Goal: Check status: Check status

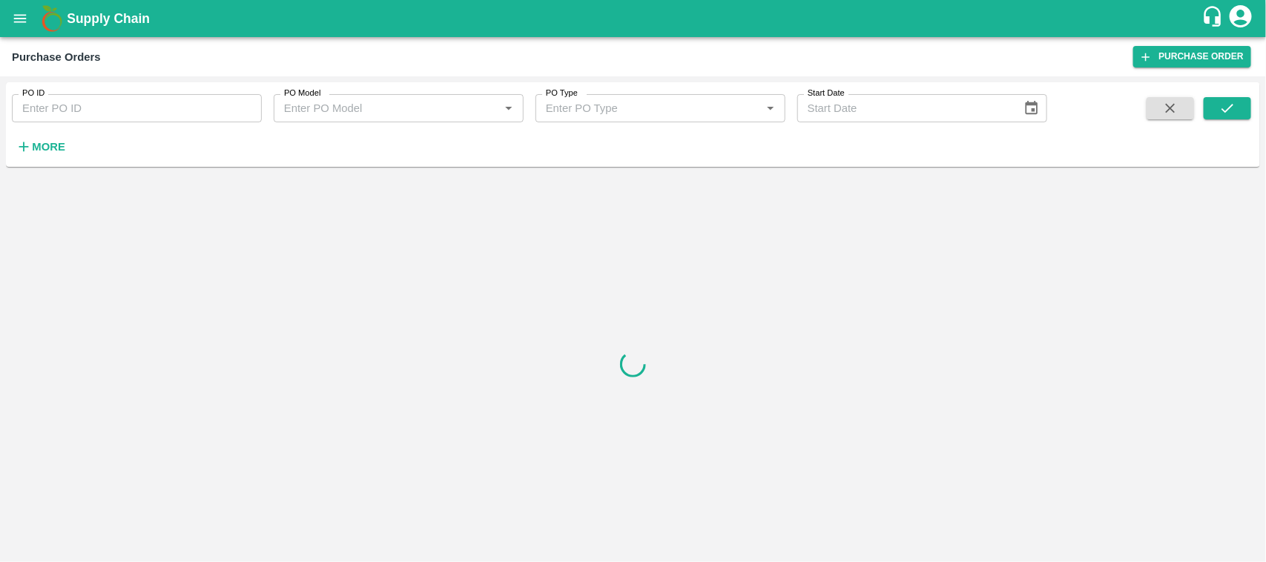
drag, startPoint x: 54, startPoint y: 90, endPoint x: 70, endPoint y: 105, distance: 22.6
click at [70, 105] on div "PO ID PO ID" at bounding box center [131, 102] width 262 height 40
click at [70, 105] on input "PO ID" at bounding box center [137, 108] width 250 height 28
paste input "163315"
click at [1247, 108] on button "submit" at bounding box center [1227, 108] width 47 height 22
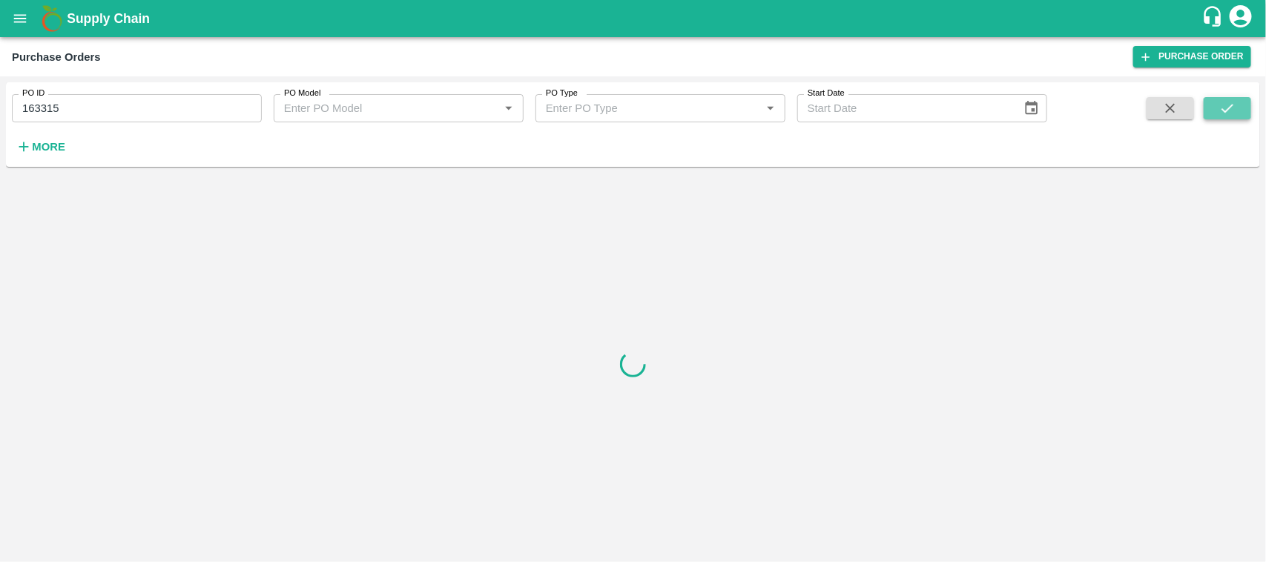
click at [1235, 109] on icon "submit" at bounding box center [1228, 108] width 16 height 16
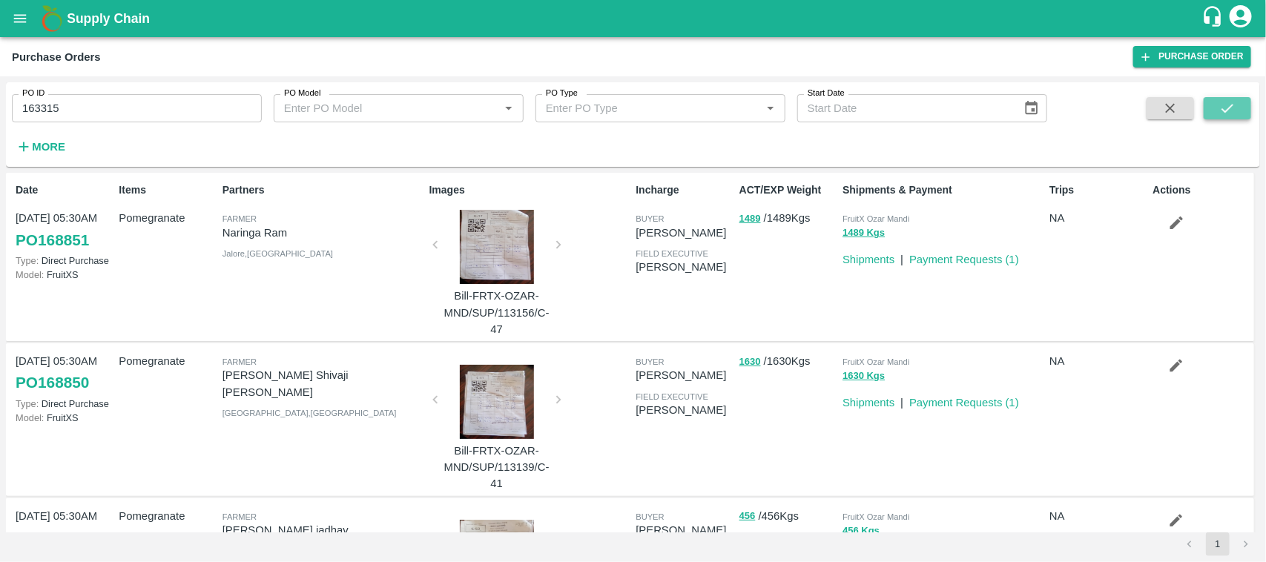
click at [1204, 110] on button "submit" at bounding box center [1227, 108] width 47 height 22
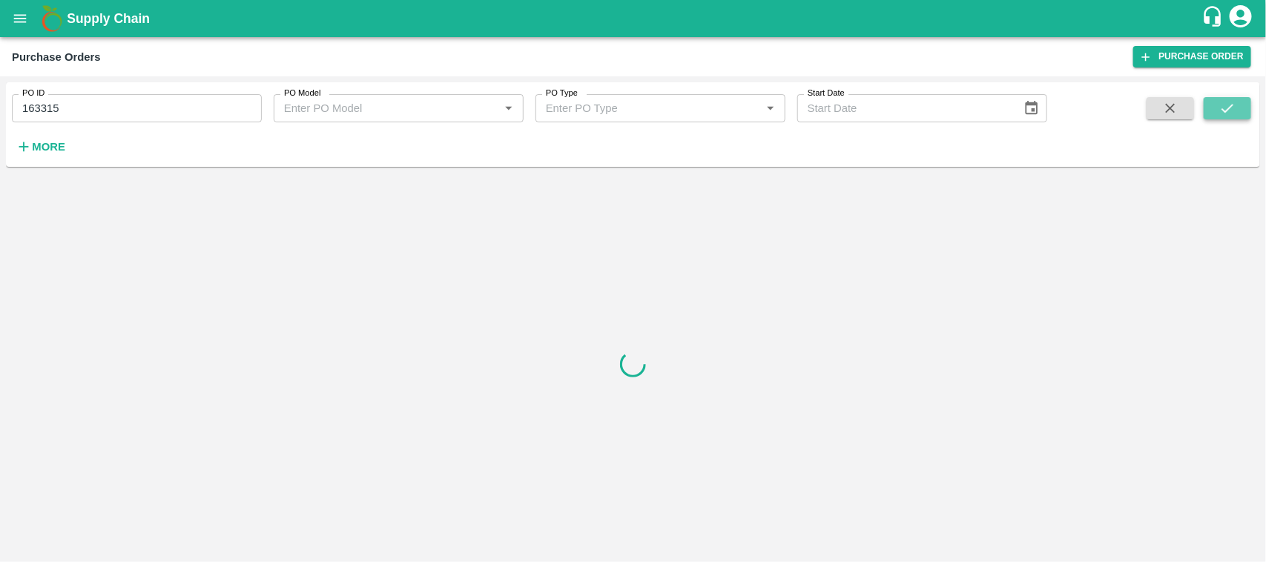
click at [1211, 105] on button "submit" at bounding box center [1227, 108] width 47 height 22
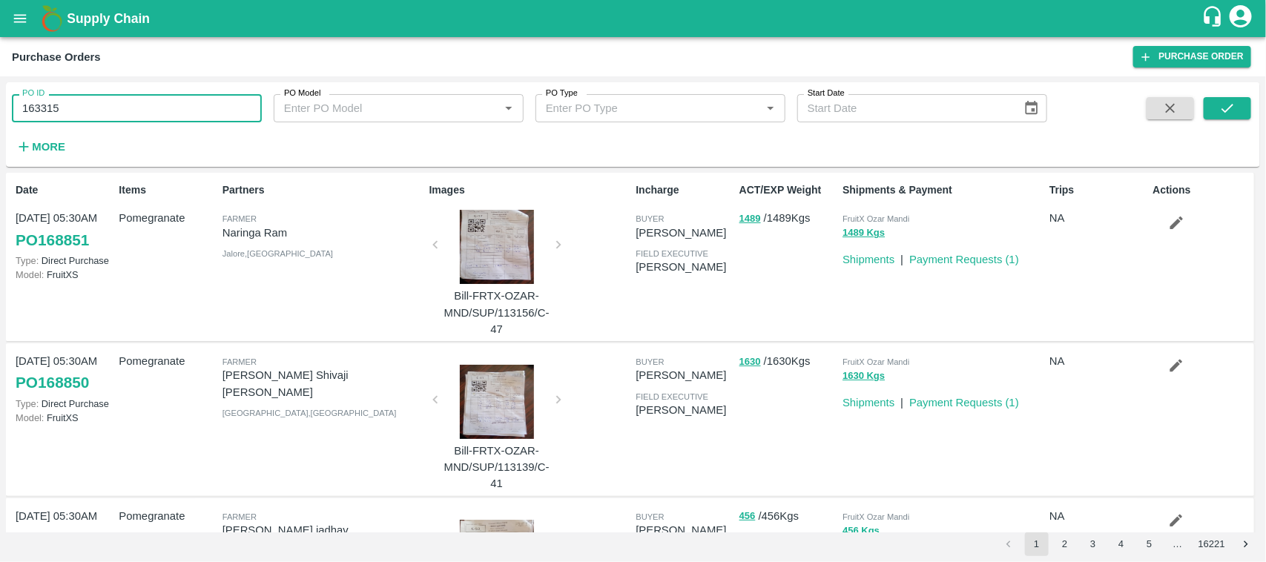
click at [113, 120] on input "163315" at bounding box center [137, 108] width 250 height 28
click at [1226, 100] on icon "submit" at bounding box center [1228, 108] width 16 height 16
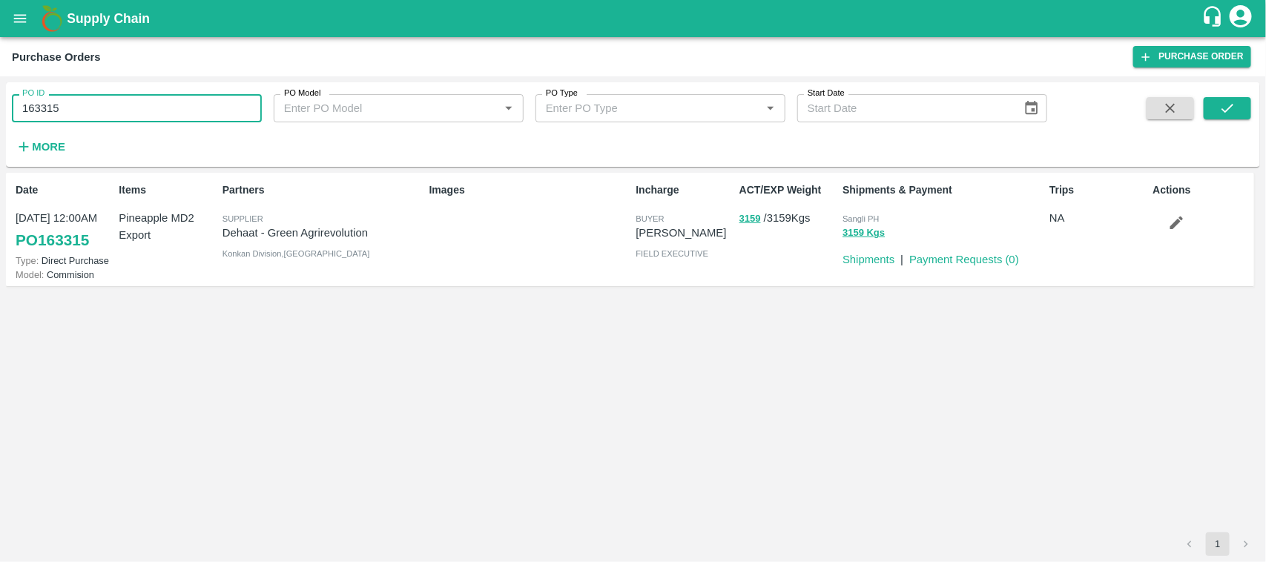
drag, startPoint x: 132, startPoint y: 116, endPoint x: 0, endPoint y: 138, distance: 133.8
click at [0, 138] on div "PO ID 163315 PO ID PO Model PO Model   * PO Type PO Type   * Start Date Start D…" at bounding box center [633, 319] width 1266 height 486
type input "163315"
paste input "text"
type input "163313"
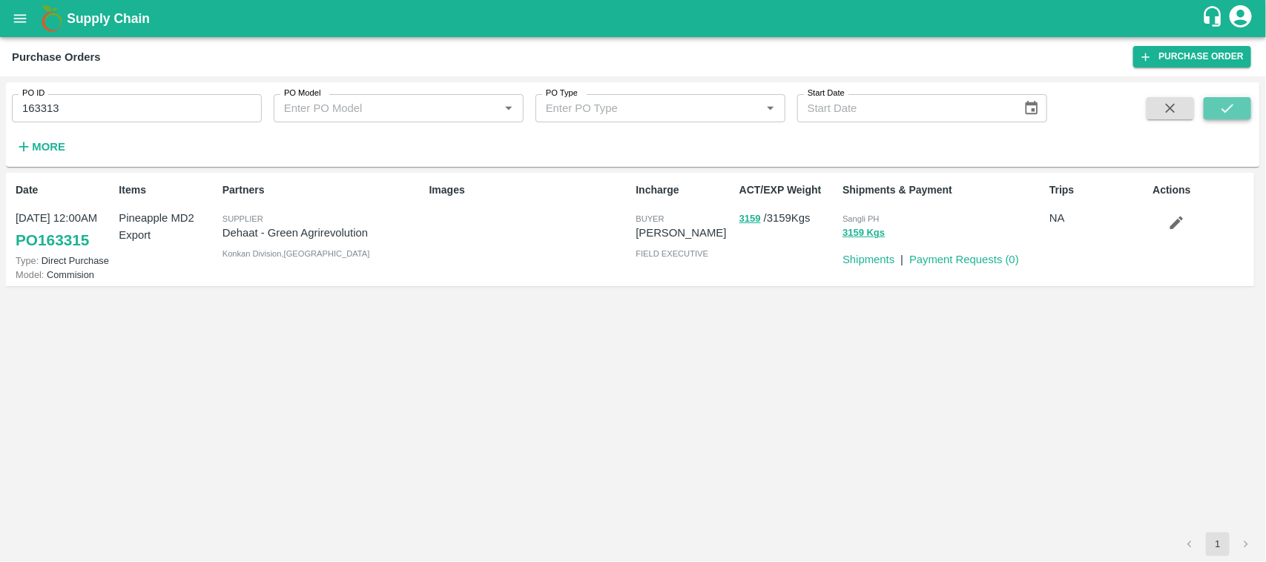
click at [1225, 109] on icon "submit" at bounding box center [1228, 108] width 16 height 16
